Goal: Task Accomplishment & Management: Manage account settings

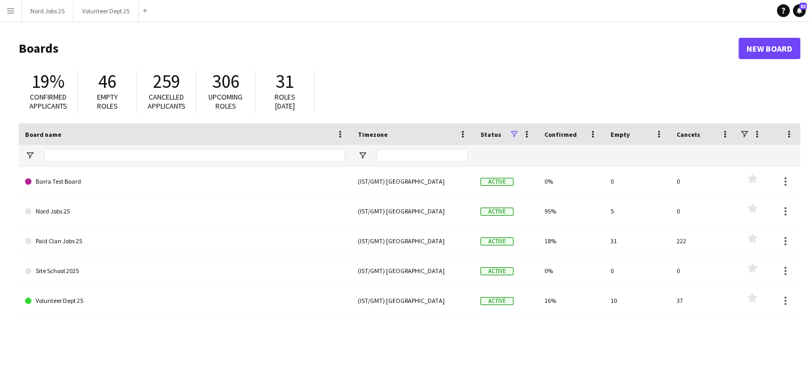
click at [6, 13] on app-icon "Menu" at bounding box center [10, 10] width 9 height 9
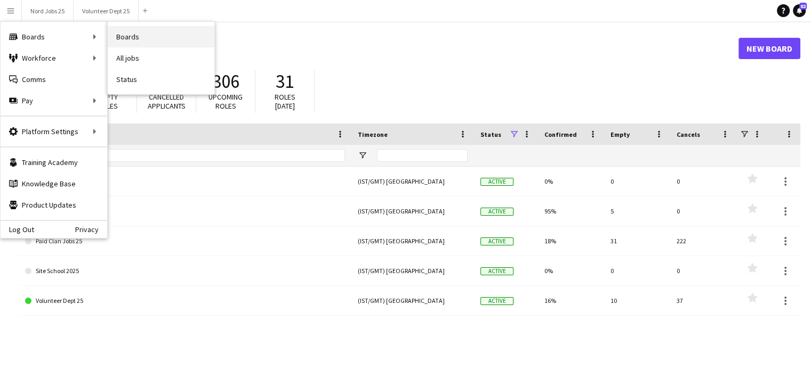
click at [126, 39] on link "Boards" at bounding box center [161, 36] width 107 height 21
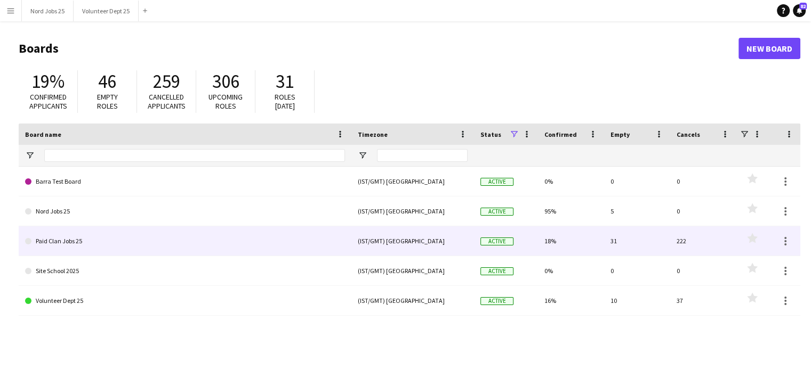
click at [154, 251] on link "Paid Clan Jobs 25" at bounding box center [185, 242] width 320 height 30
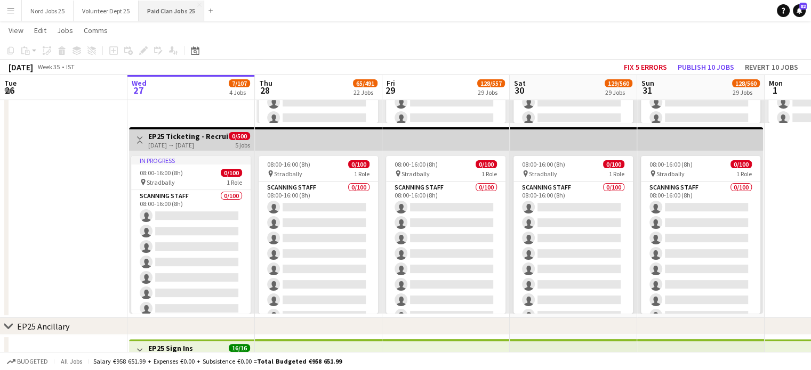
scroll to position [294, 0]
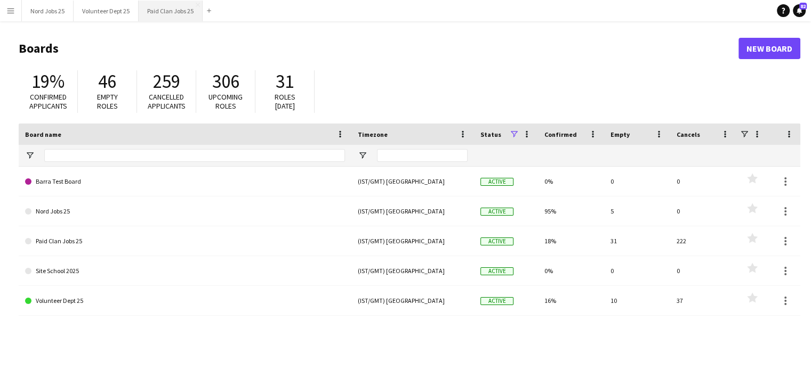
click at [167, 6] on button "Paid Clan Jobs 25 Close" at bounding box center [171, 11] width 64 height 21
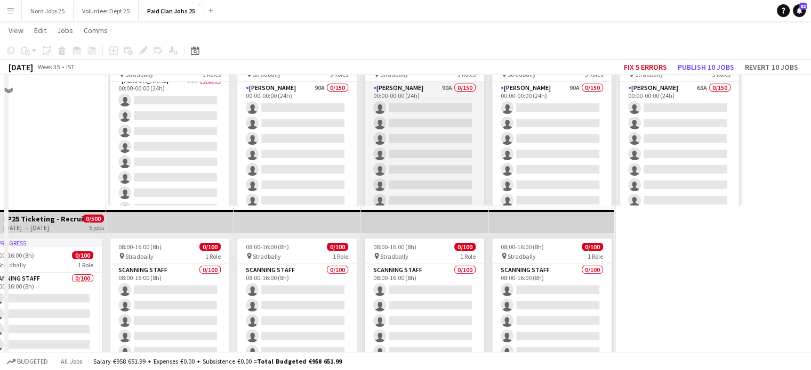
scroll to position [2049, 0]
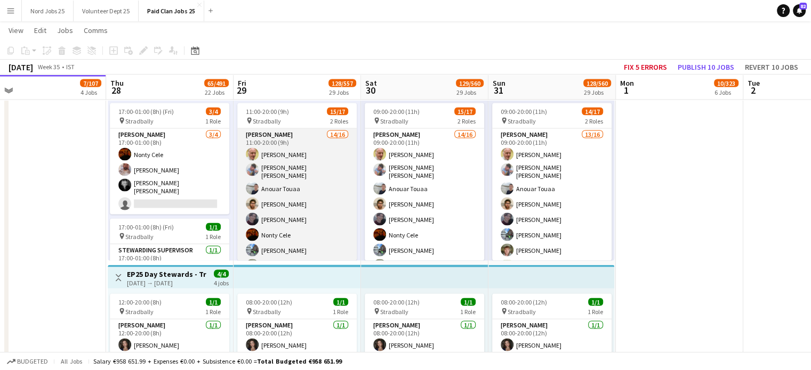
click at [287, 157] on app-card-role "Steward 14/16 11:00-20:00 (9h) Francis Martin Lecane Sebastian Crotty Elder Ano…" at bounding box center [296, 268] width 119 height 278
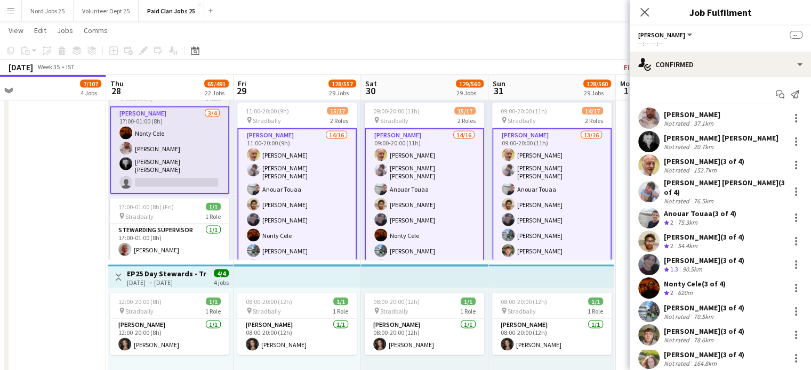
scroll to position [0, 0]
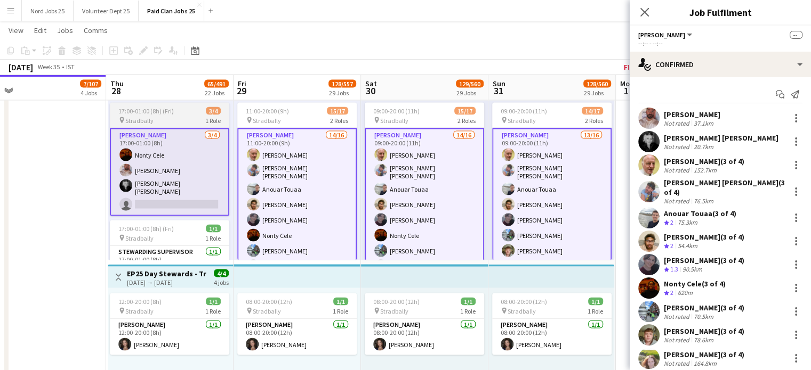
click at [182, 112] on div "17:00-01:00 (8h) (Fri) 3/4" at bounding box center [169, 111] width 119 height 8
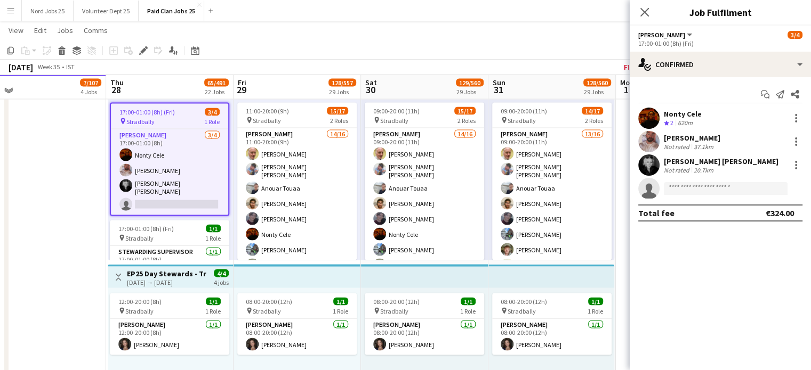
scroll to position [2049, 0]
click at [173, 119] on div "pin Stradbally 1 Role" at bounding box center [169, 122] width 117 height 9
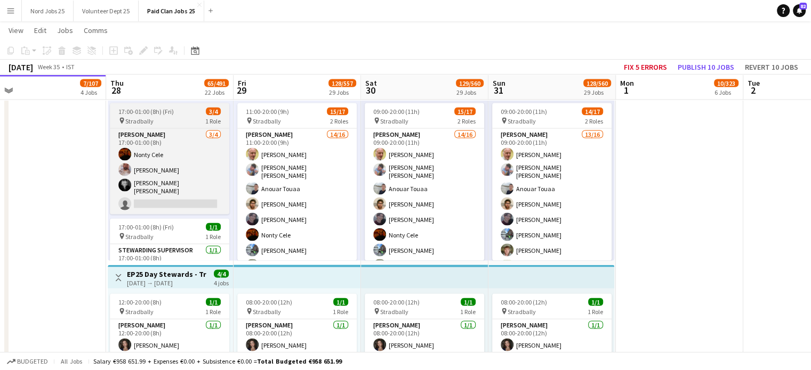
click at [146, 112] on span "17:00-01:00 (8h) (Fri)" at bounding box center [145, 112] width 55 height 8
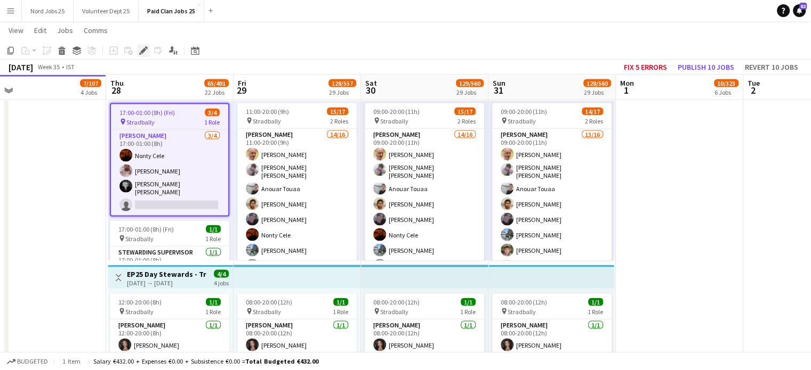
click at [145, 53] on icon "Edit" at bounding box center [143, 50] width 9 height 9
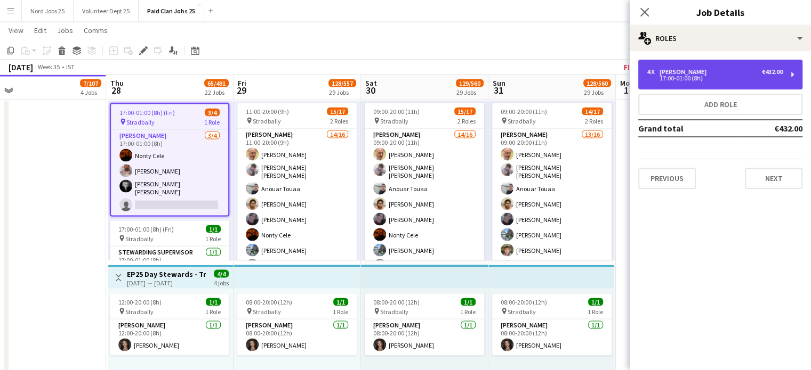
click at [715, 78] on div "17:00-01:00 (8h)" at bounding box center [715, 78] width 136 height 5
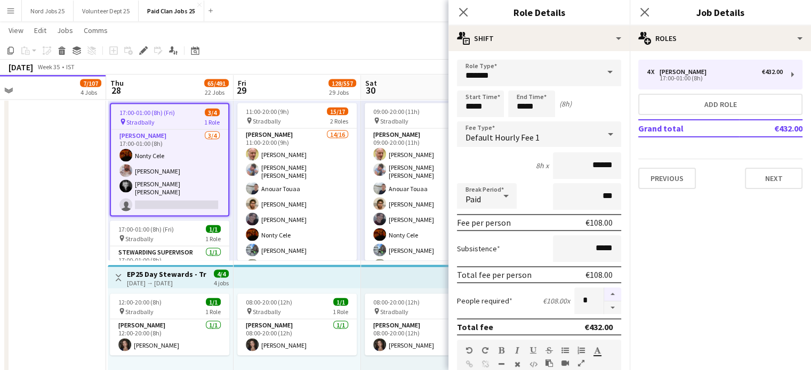
click at [606, 291] on button "button" at bounding box center [612, 295] width 17 height 14
type input "*"
click at [80, 233] on app-date-cell at bounding box center [42, 167] width 127 height 2103
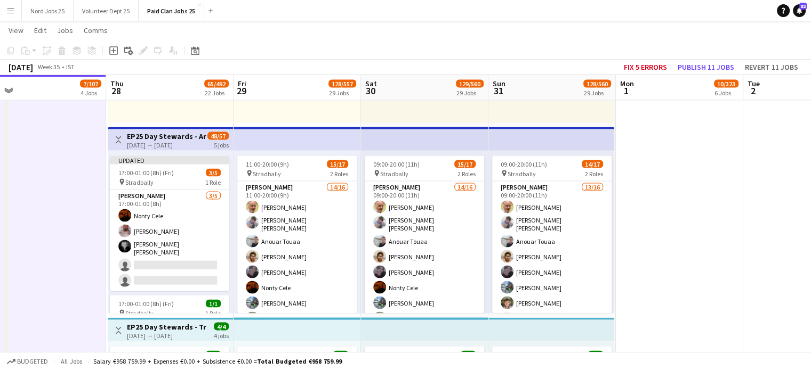
click at [172, 135] on h3 "EP25 Day Stewards - Arena Pedestrian Crossing" at bounding box center [166, 136] width 79 height 10
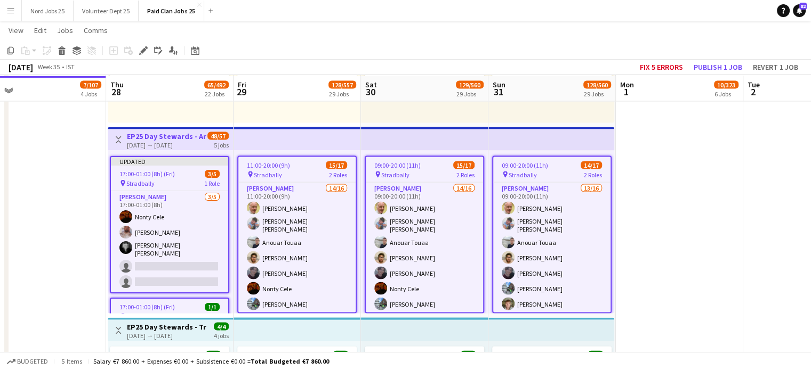
scroll to position [1998, 0]
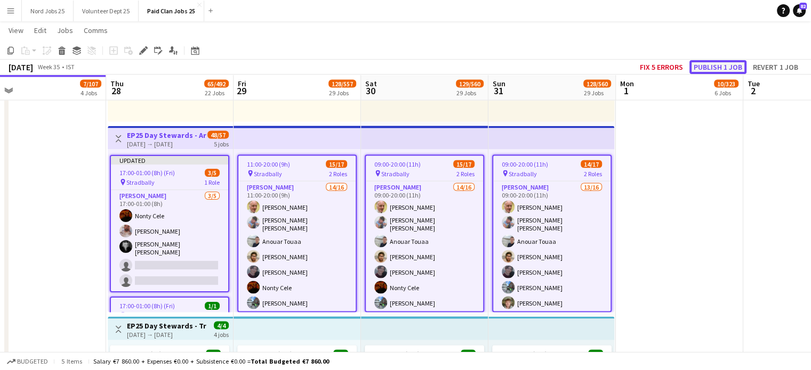
click at [714, 68] on button "Publish 1 job" at bounding box center [717, 67] width 57 height 14
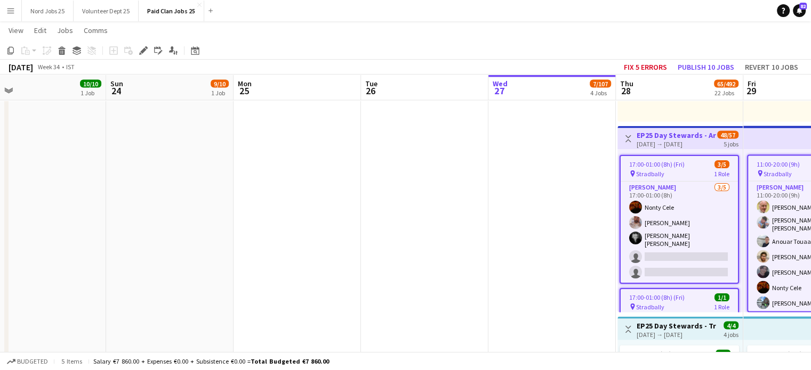
scroll to position [0, 275]
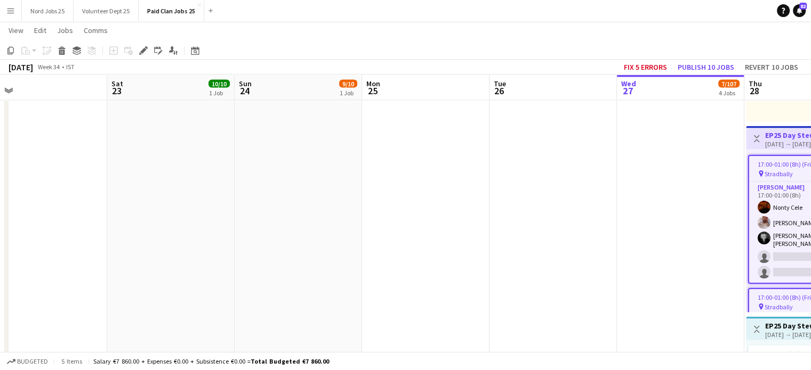
click at [9, 83] on app-board-header-date "Fri 22" at bounding box center [43, 88] width 127 height 26
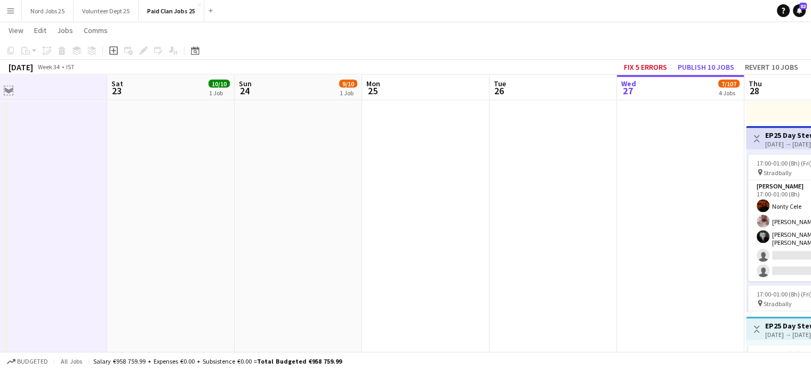
click at [11, 89] on app-icon "Expand/collapse" at bounding box center [8, 90] width 9 height 10
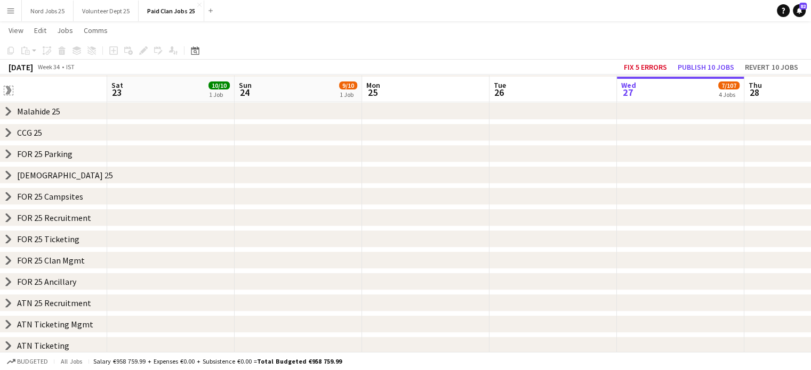
scroll to position [243, 0]
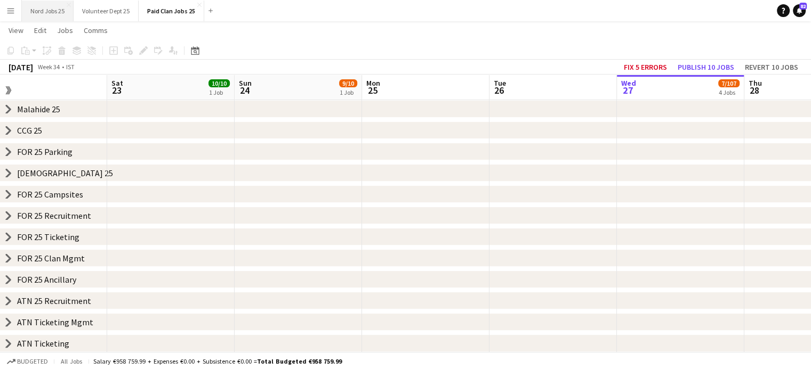
click at [52, 18] on button "Nord Jobs 25 Close" at bounding box center [48, 11] width 52 height 21
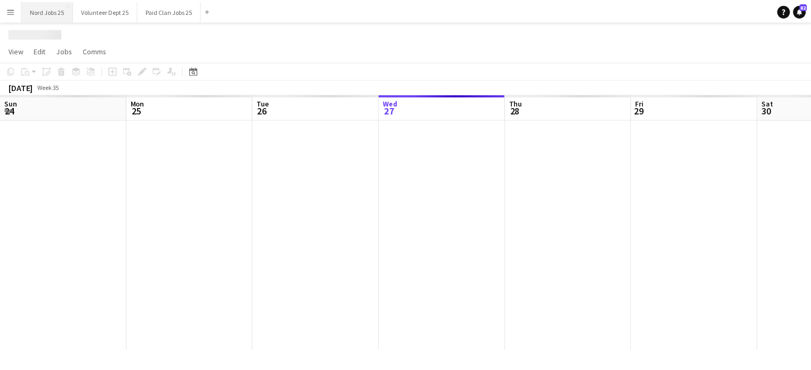
scroll to position [0, 255]
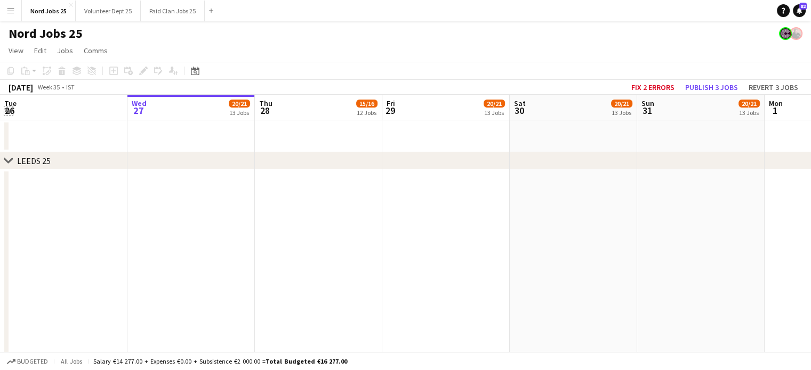
click at [10, 111] on app-icon "Expand/collapse" at bounding box center [8, 110] width 9 height 10
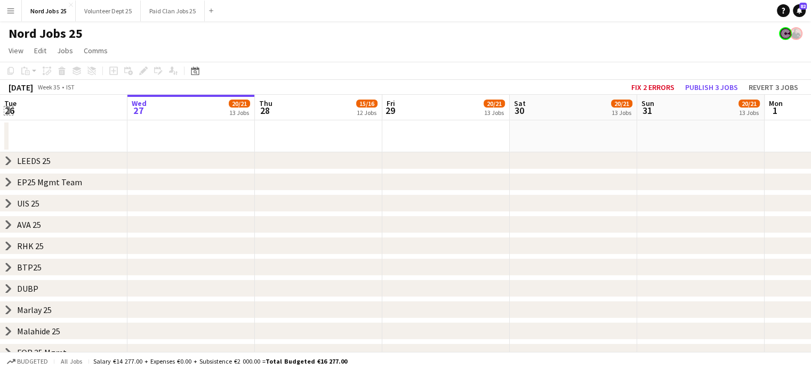
scroll to position [93, 0]
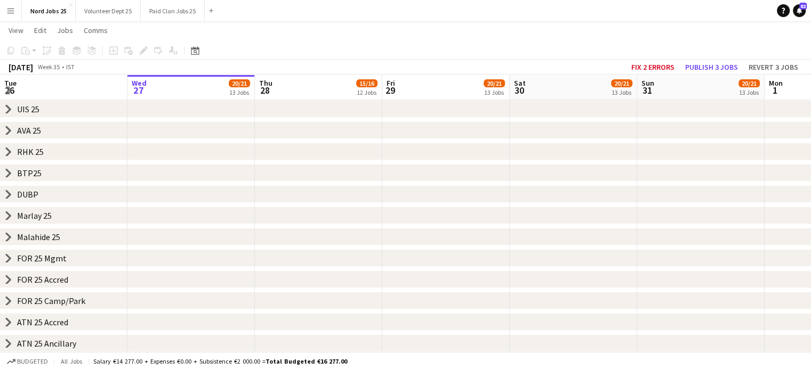
click at [7, 338] on div "chevron-right ATN 25 Ancillary" at bounding box center [405, 343] width 811 height 17
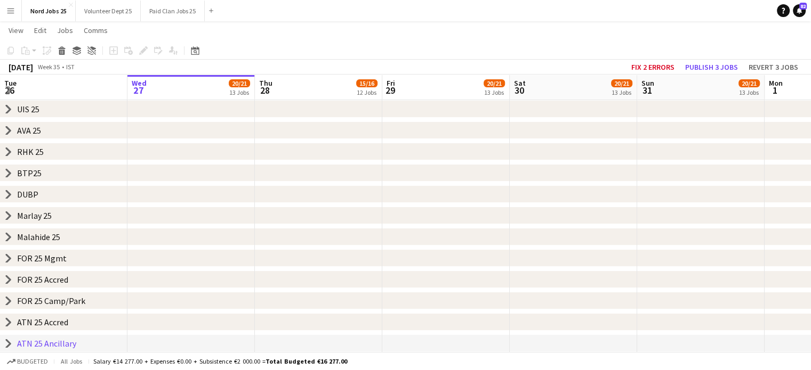
click at [9, 301] on icon "chevron-right" at bounding box center [8, 301] width 9 height 9
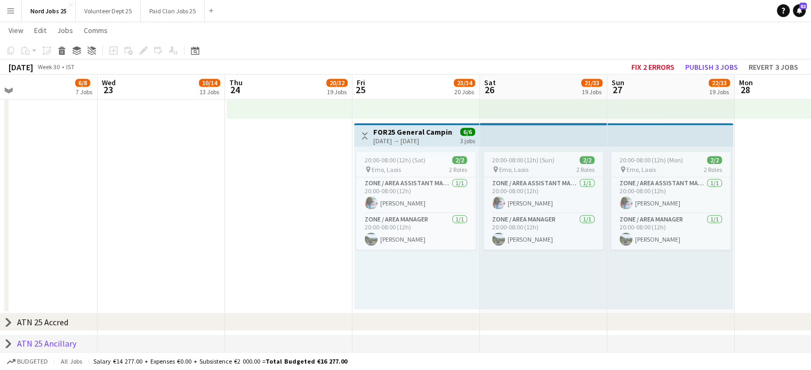
scroll to position [1237, 0]
click at [389, 232] on app-card-role "Zone / Area Manager 1/1 20:00-08:00 (12h) marty lawell" at bounding box center [415, 233] width 119 height 36
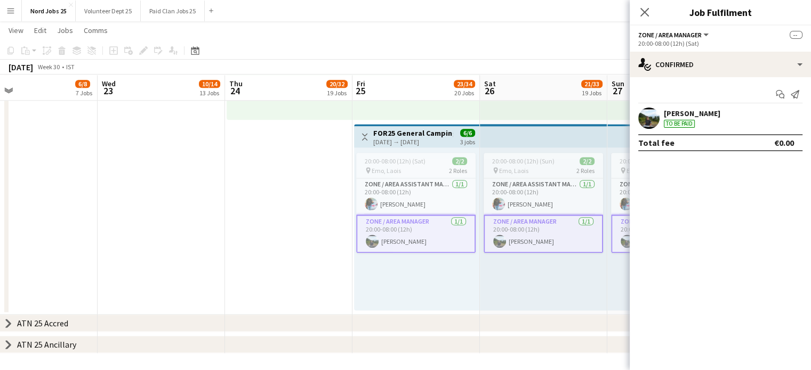
click at [712, 114] on div "marty lawell To be paid" at bounding box center [719, 118] width 181 height 21
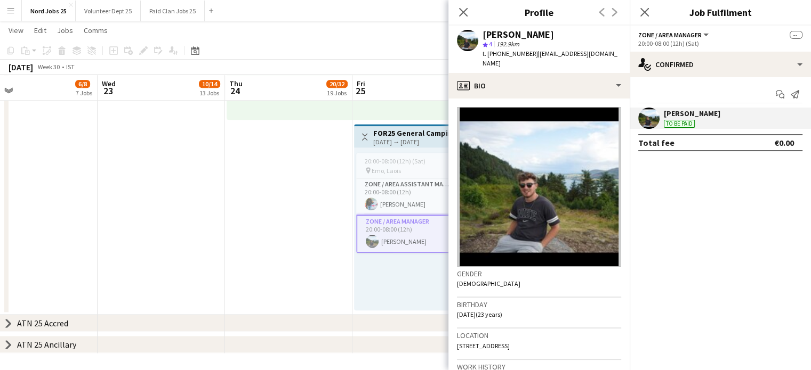
click at [698, 114] on div "marty lawell" at bounding box center [692, 114] width 56 height 10
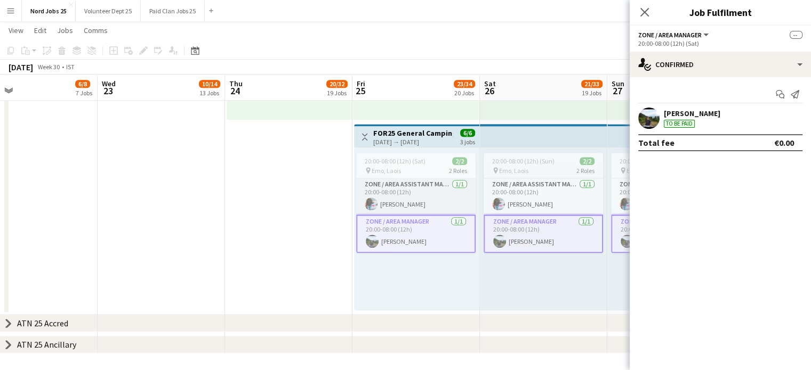
click at [406, 200] on app-card-role "Zone / Area Assistant Manager 1/1 20:00-08:00 (12h) Alvin Nqoba Moyo" at bounding box center [415, 197] width 119 height 36
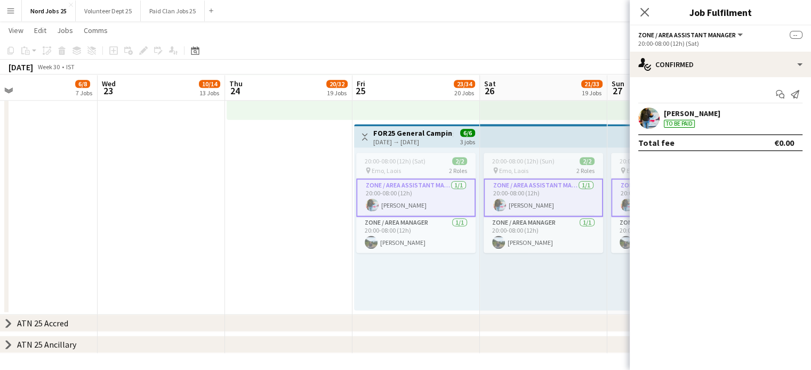
click at [649, 127] on app-user-avatar at bounding box center [648, 118] width 21 height 21
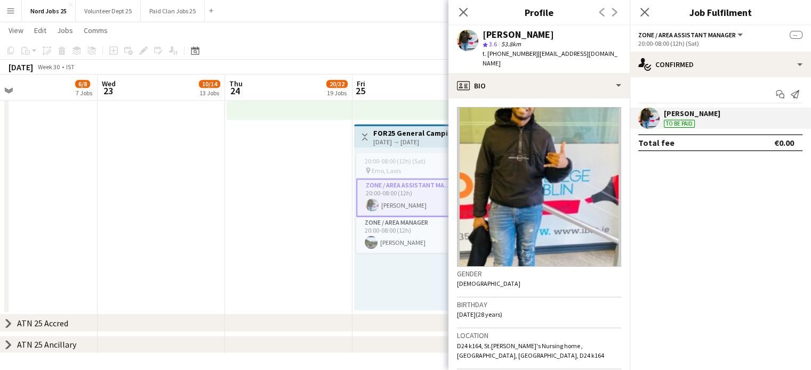
click at [652, 122] on app-user-avatar at bounding box center [648, 118] width 21 height 21
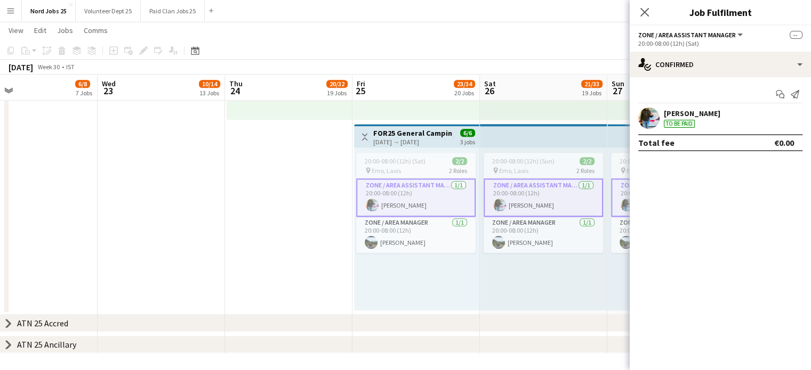
scroll to position [0, 365]
